Goal: Navigation & Orientation: Understand site structure

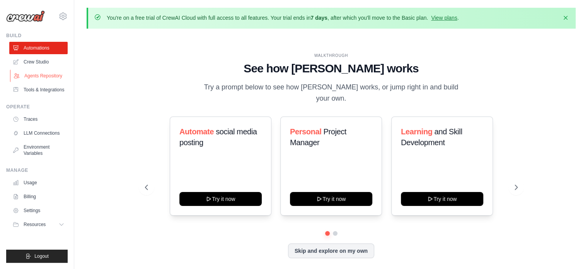
click at [45, 75] on link "Agents Repository" at bounding box center [39, 76] width 58 height 12
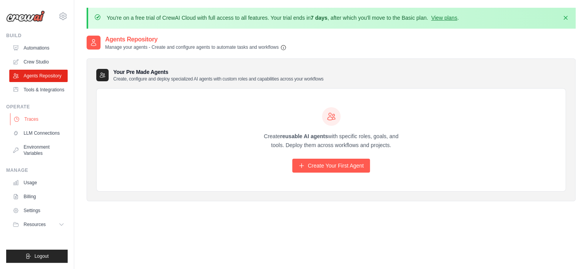
click at [31, 119] on link "Traces" at bounding box center [39, 119] width 58 height 12
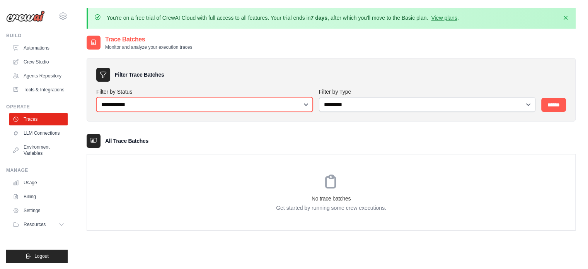
click at [124, 106] on select "**********" at bounding box center [204, 104] width 217 height 15
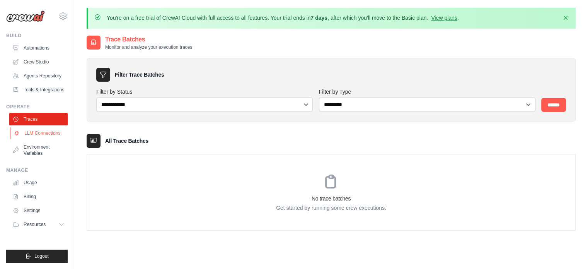
click at [51, 134] on link "LLM Connections" at bounding box center [39, 133] width 58 height 12
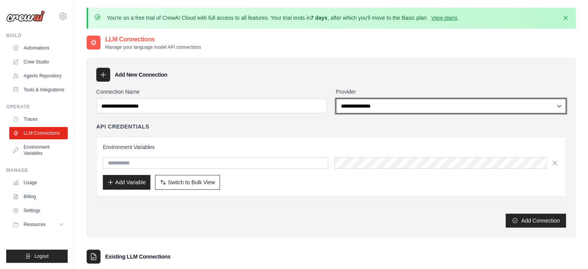
click at [423, 104] on select "**********" at bounding box center [451, 106] width 230 height 15
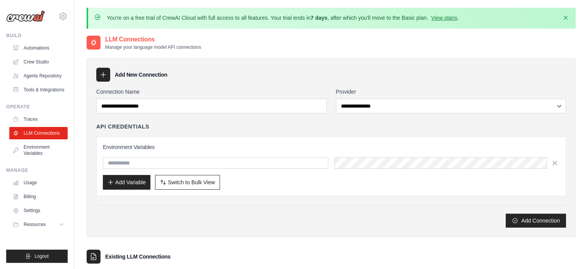
click at [321, 73] on div "Add New Connection" at bounding box center [331, 75] width 470 height 14
click at [36, 48] on link "Automations" at bounding box center [39, 48] width 58 height 12
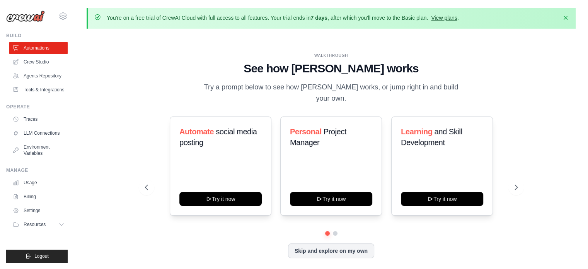
click at [449, 20] on link "View plans" at bounding box center [444, 18] width 26 height 6
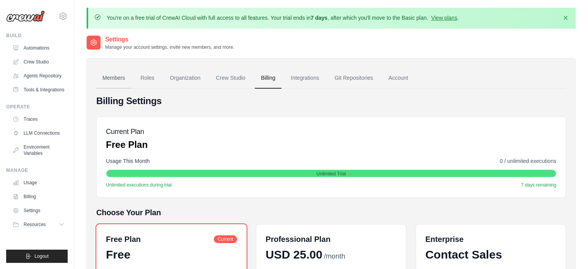
click at [114, 80] on link "Members" at bounding box center [113, 78] width 35 height 21
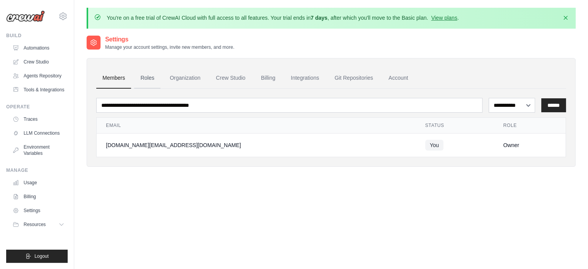
click at [147, 79] on link "Roles" at bounding box center [147, 78] width 26 height 21
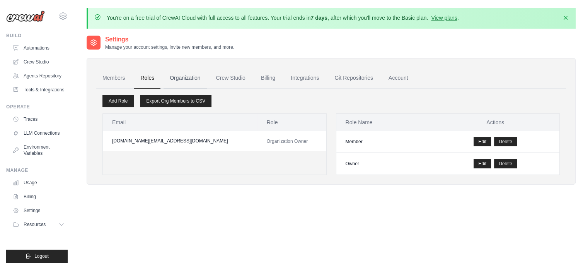
click at [180, 77] on link "Organization" at bounding box center [185, 78] width 43 height 21
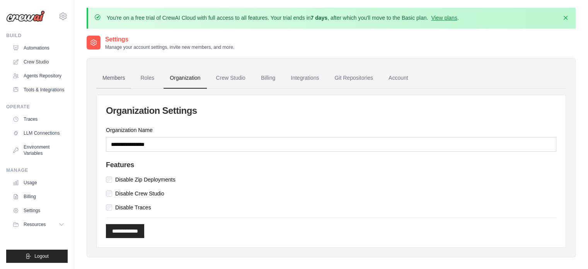
click at [119, 77] on link "Members" at bounding box center [113, 78] width 35 height 21
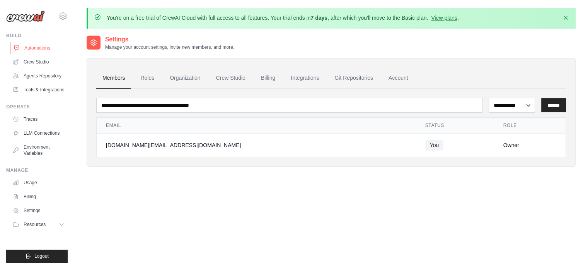
click at [38, 46] on link "Automations" at bounding box center [39, 48] width 58 height 12
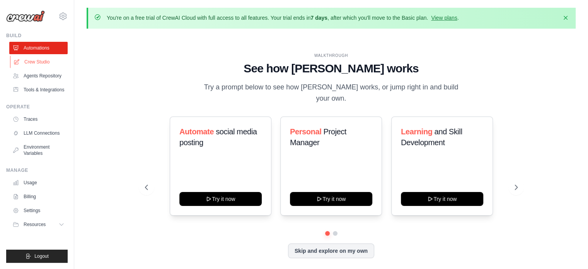
click at [36, 62] on link "Crew Studio" at bounding box center [39, 62] width 58 height 12
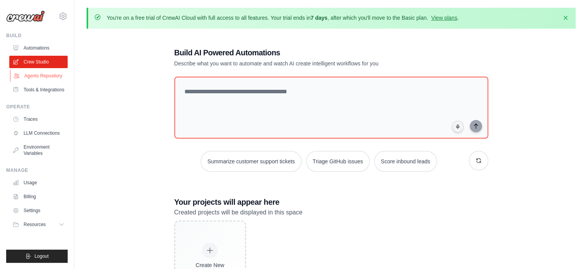
click at [32, 74] on link "Agents Repository" at bounding box center [39, 76] width 58 height 12
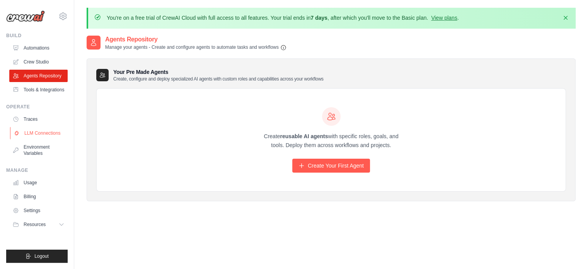
click at [49, 135] on link "LLM Connections" at bounding box center [39, 133] width 58 height 12
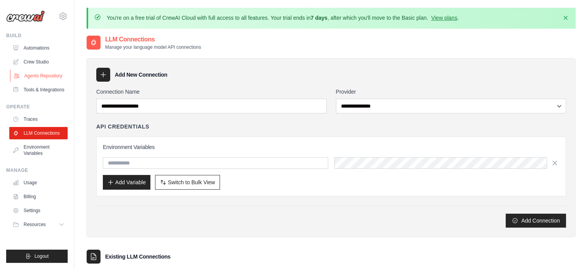
click at [50, 74] on link "Agents Repository" at bounding box center [39, 76] width 58 height 12
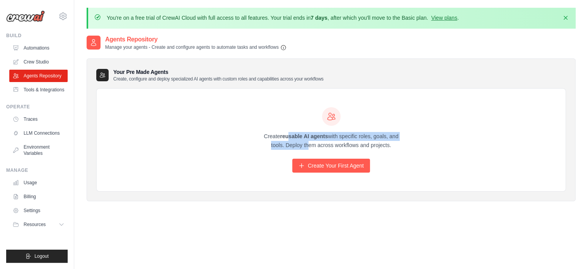
drag, startPoint x: 287, startPoint y: 136, endPoint x: 399, endPoint y: 137, distance: 112.1
click at [399, 137] on p "Create reusable AI agents with specific roles, goals, and tools. Deploy them ac…" at bounding box center [331, 141] width 148 height 18
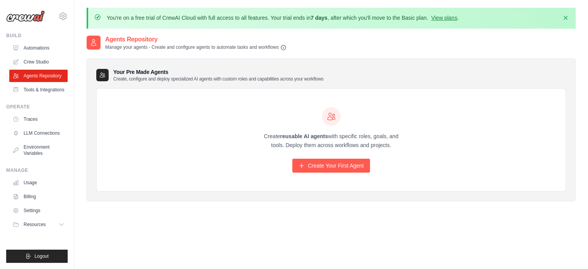
click at [119, 215] on div "Agents Repository Manage your agents - Create and configure agents to automate …" at bounding box center [331, 169] width 489 height 269
click at [35, 133] on link "LLM Connections" at bounding box center [39, 133] width 58 height 12
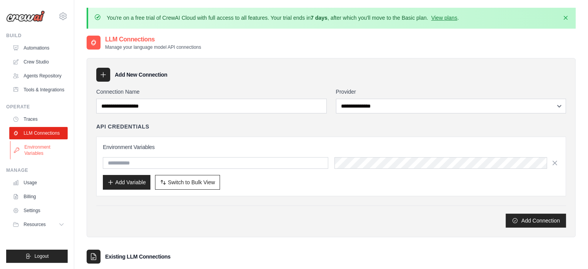
click at [41, 145] on link "Environment Variables" at bounding box center [39, 150] width 58 height 19
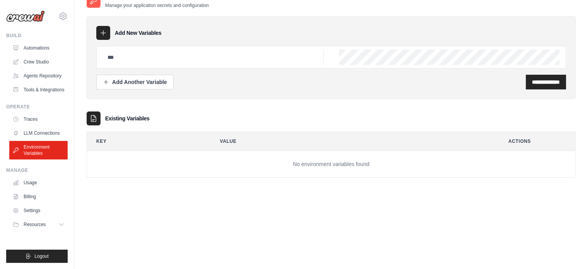
scroll to position [42, 0]
click at [22, 183] on link "Usage" at bounding box center [39, 182] width 58 height 12
